Goal: Task Accomplishment & Management: Manage account settings

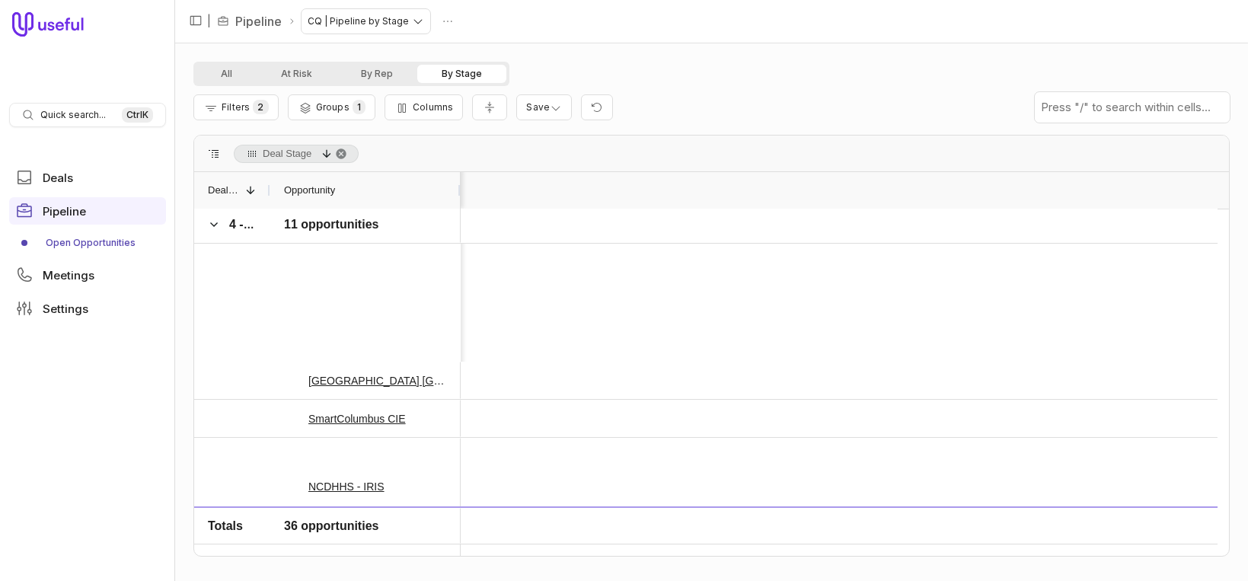
scroll to position [0, 2555]
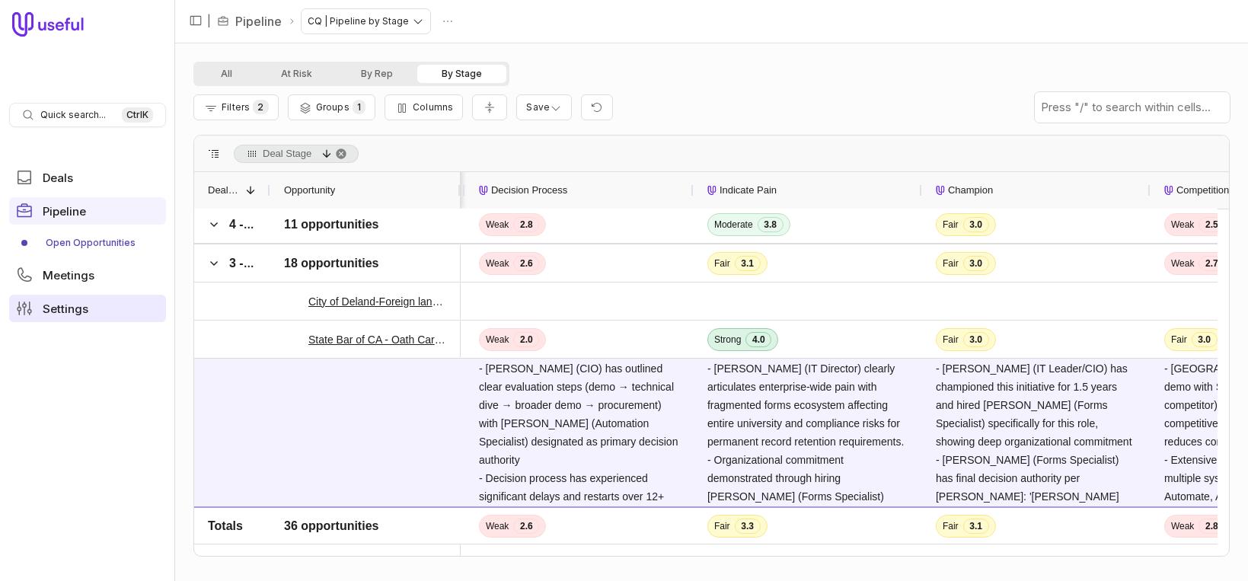
click at [72, 305] on span "Settings" at bounding box center [66, 308] width 46 height 11
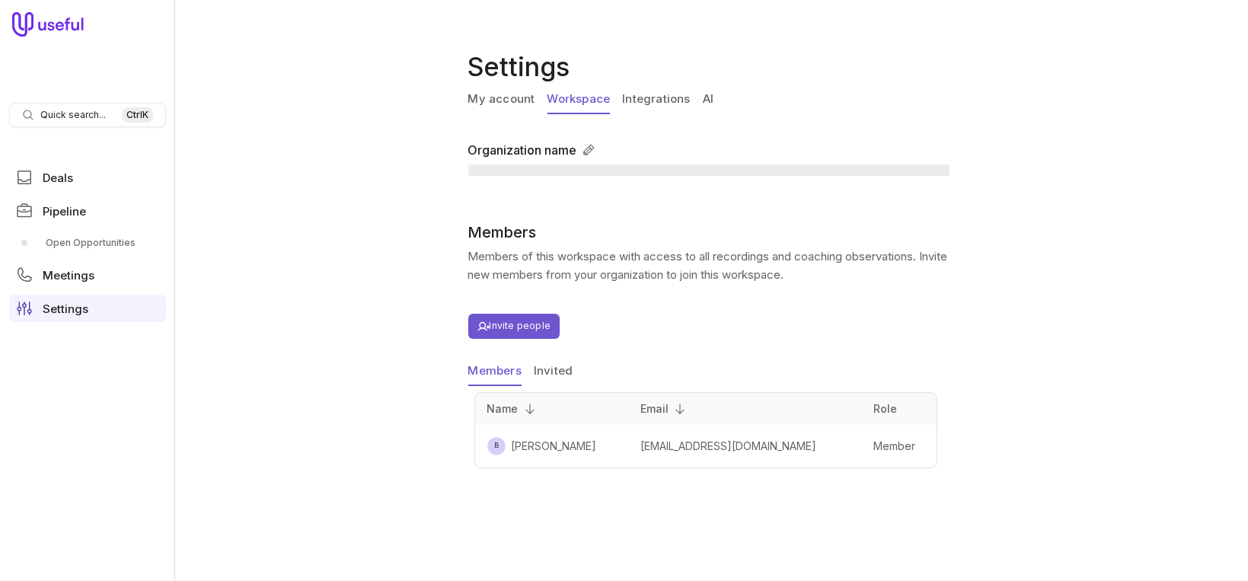
click at [582, 103] on link "Workspace" at bounding box center [579, 99] width 63 height 29
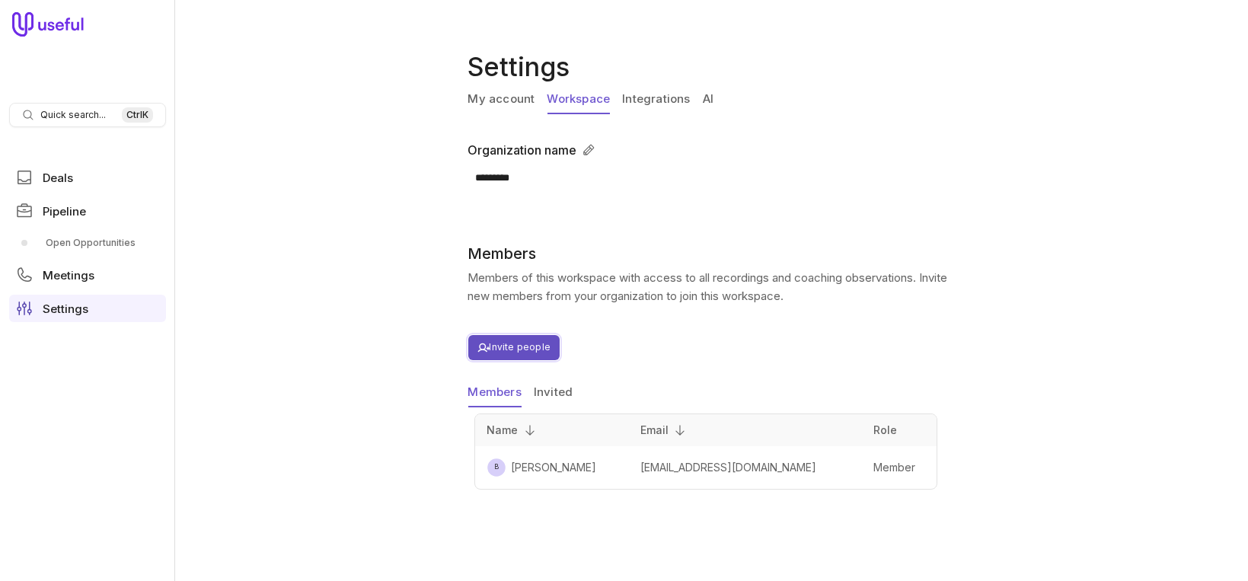
click at [526, 347] on button "Invite people" at bounding box center [514, 347] width 92 height 25
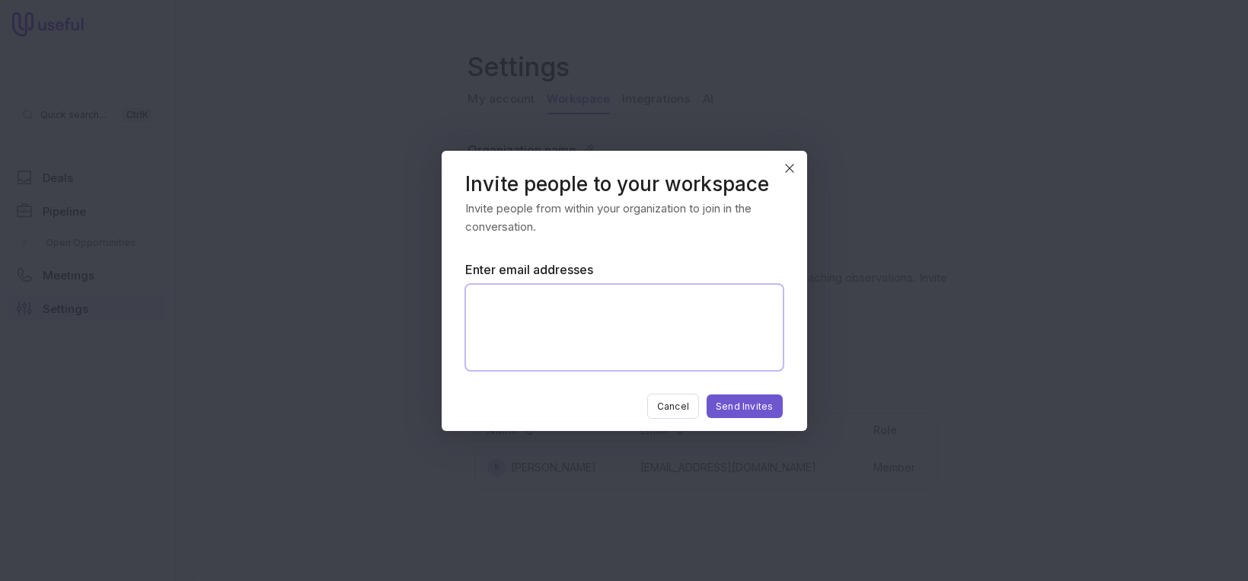
click at [664, 313] on textarea "Enter email addresses" at bounding box center [624, 327] width 317 height 85
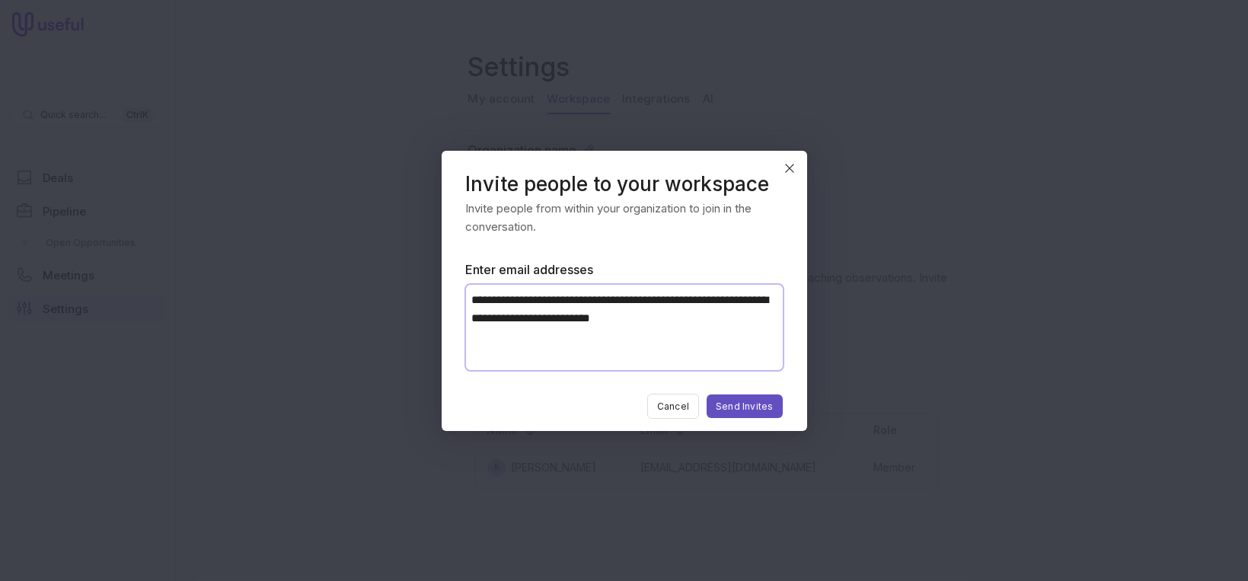
type textarea "**********"
click at [758, 409] on button "Send Invites" at bounding box center [744, 407] width 75 height 24
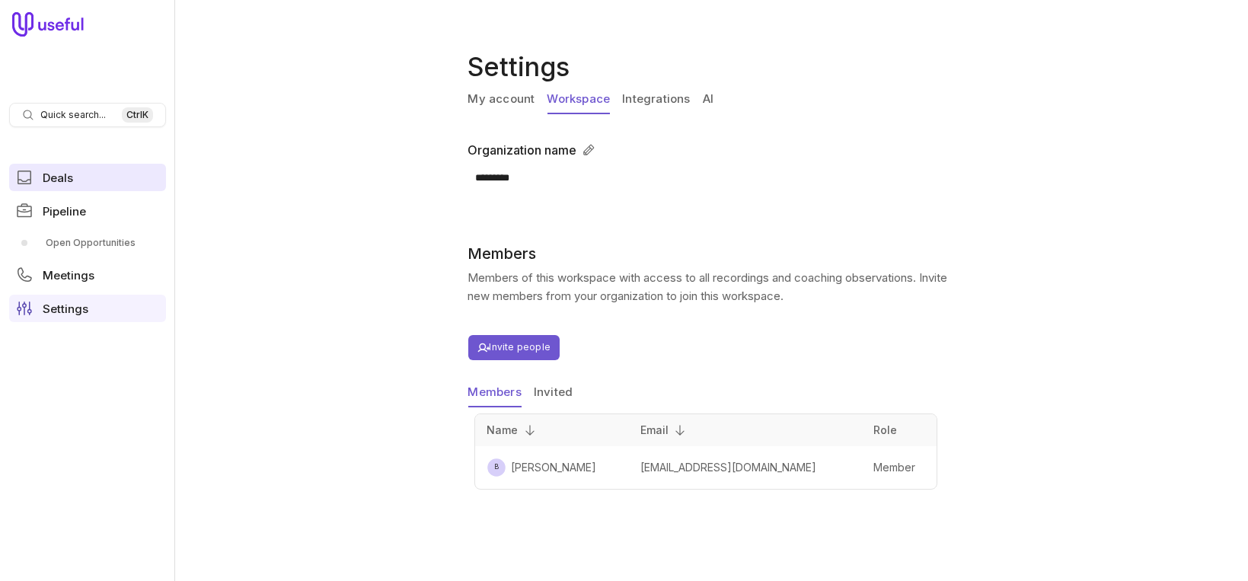
click at [61, 177] on span "Deals" at bounding box center [58, 177] width 30 height 11
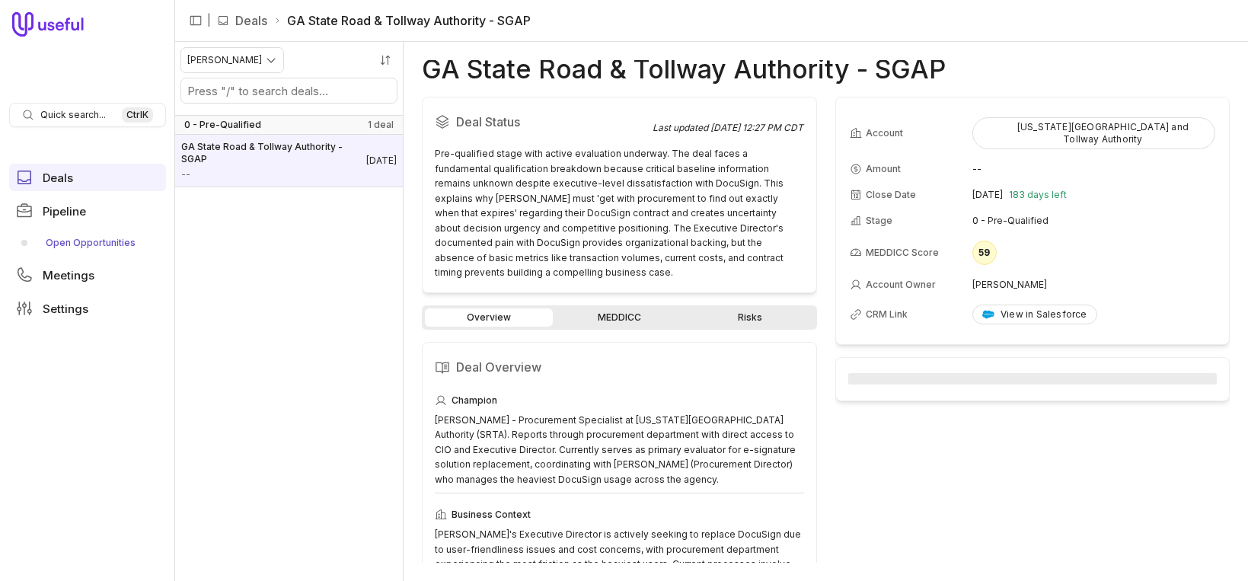
click at [84, 245] on link "Open Opportunities" at bounding box center [87, 243] width 157 height 24
